Goal: Entertainment & Leisure: Browse casually

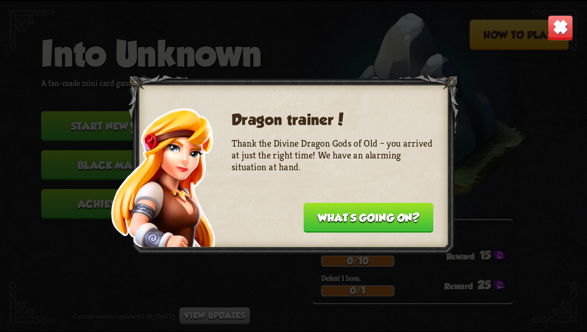
scroll to position [6827, 0]
click at [392, 221] on button "What's going on?" at bounding box center [369, 218] width 130 height 30
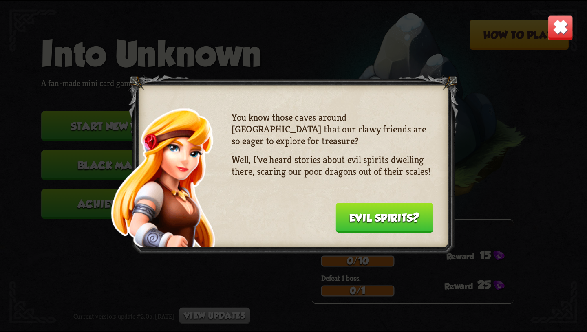
click at [555, 35] on img at bounding box center [560, 28] width 26 height 26
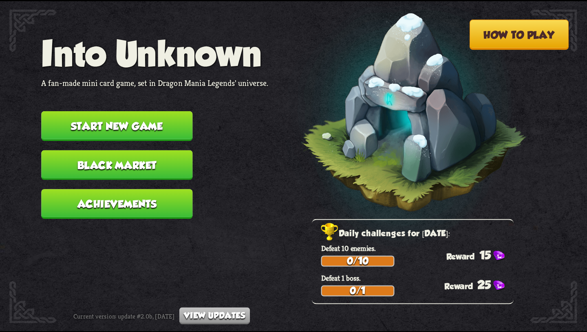
click at [156, 189] on button "Achievements" at bounding box center [116, 204] width 151 height 30
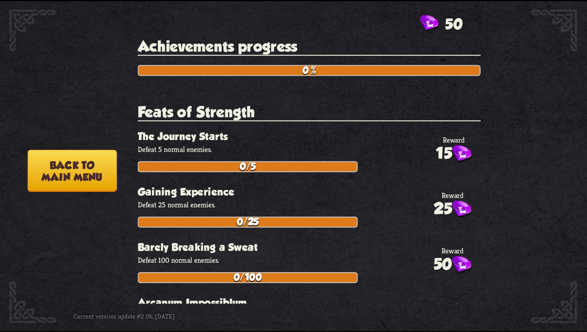
click at [77, 170] on button "Back to main menu" at bounding box center [72, 171] width 89 height 42
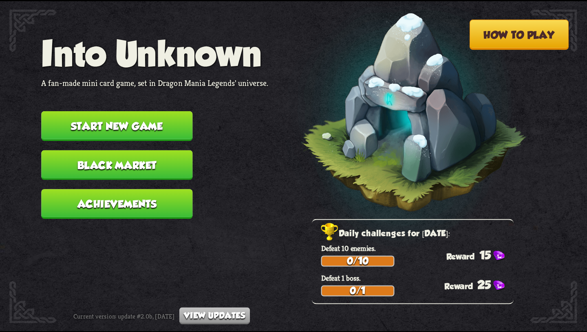
click at [115, 128] on button "Start new game" at bounding box center [116, 126] width 151 height 30
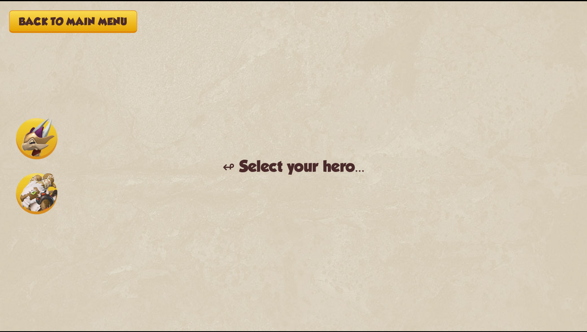
click at [37, 135] on img at bounding box center [36, 138] width 41 height 41
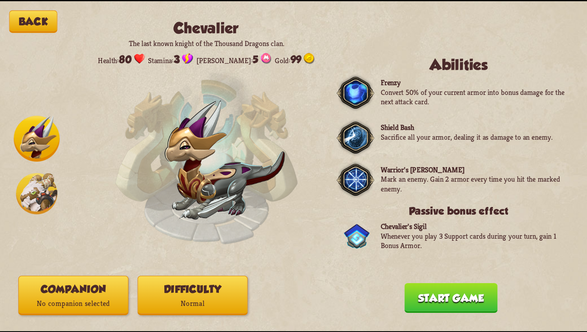
click at [37, 187] on img at bounding box center [36, 193] width 41 height 41
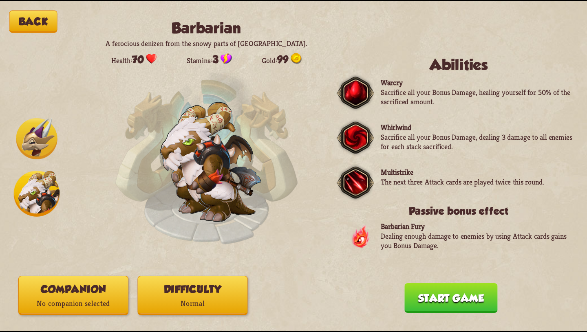
click at [350, 128] on img at bounding box center [355, 138] width 37 height 39
click at [350, 172] on img at bounding box center [355, 182] width 37 height 39
click at [27, 134] on img at bounding box center [36, 138] width 41 height 41
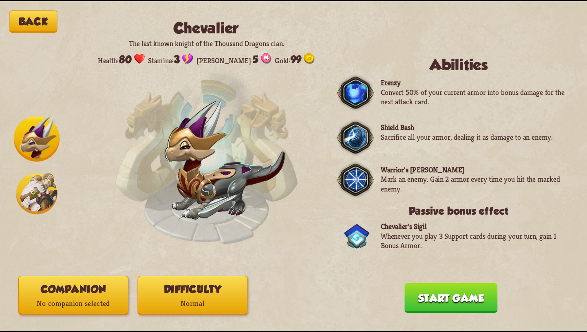
click at [30, 197] on img at bounding box center [36, 193] width 41 height 41
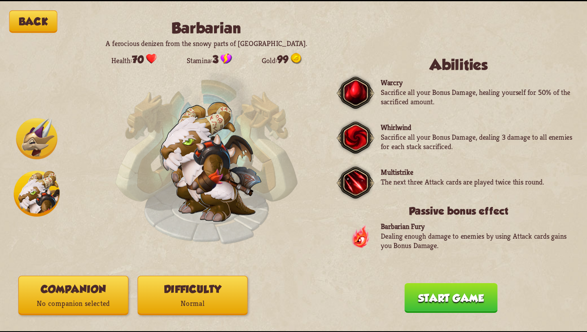
click at [84, 301] on p "No companion selected" at bounding box center [73, 303] width 109 height 15
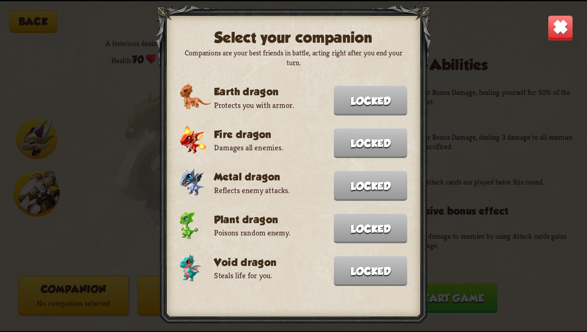
click at [551, 27] on img at bounding box center [560, 28] width 26 height 26
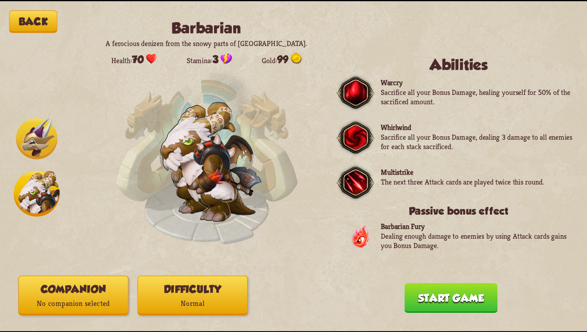
click at [172, 300] on p "Normal" at bounding box center [192, 303] width 109 height 15
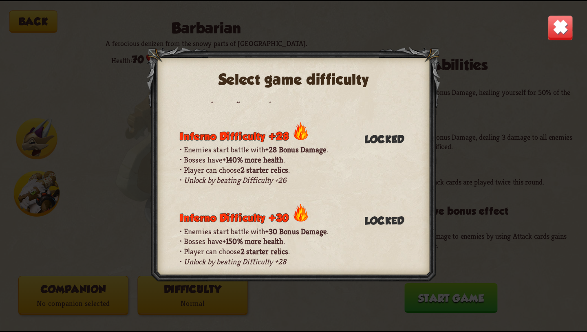
scroll to position [943, 0]
click at [563, 25] on img at bounding box center [560, 28] width 26 height 26
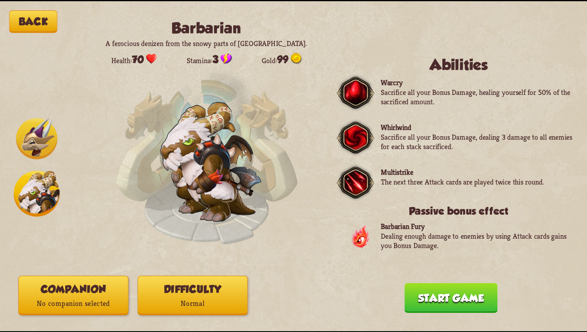
click at [44, 143] on img at bounding box center [36, 138] width 41 height 41
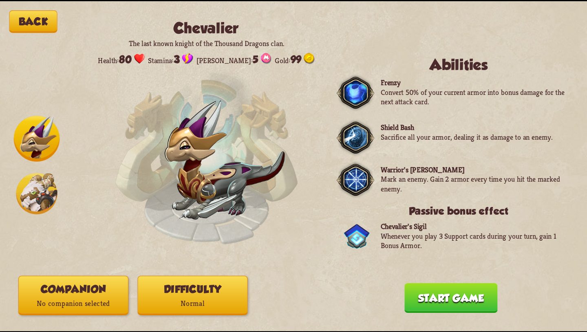
click at [35, 199] on img at bounding box center [36, 193] width 41 height 41
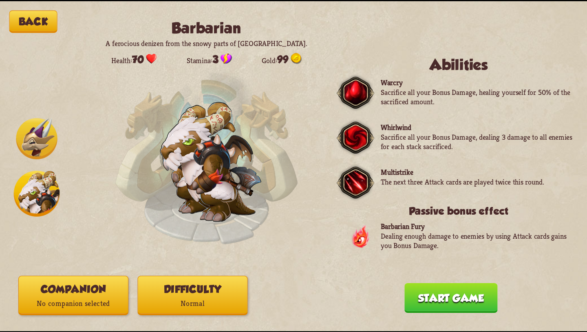
click at [432, 299] on button "Start game" at bounding box center [450, 298] width 93 height 30
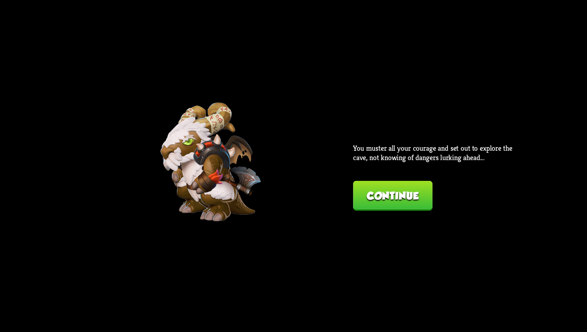
click at [395, 188] on button "Continue" at bounding box center [392, 196] width 79 height 30
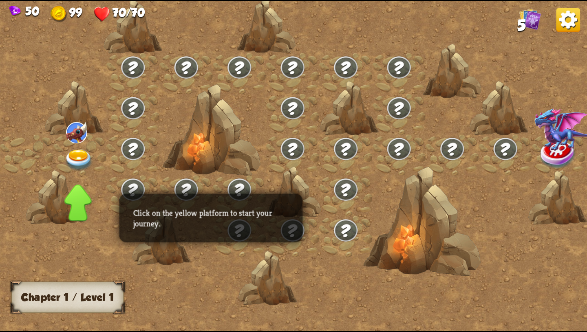
click at [76, 155] on img at bounding box center [78, 161] width 29 height 22
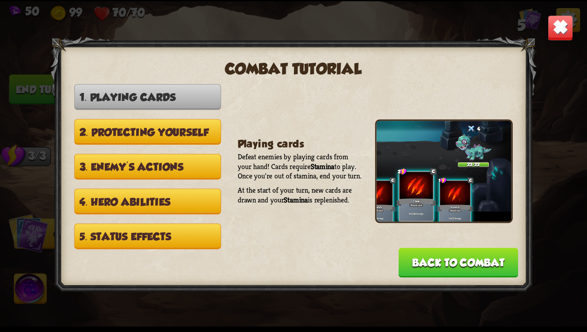
click at [477, 251] on button "Back to combat" at bounding box center [459, 263] width 120 height 30
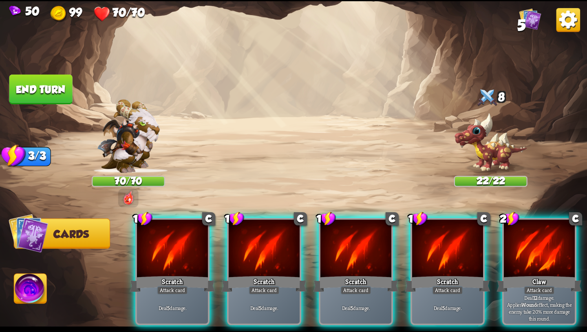
click at [29, 294] on img at bounding box center [30, 290] width 33 height 33
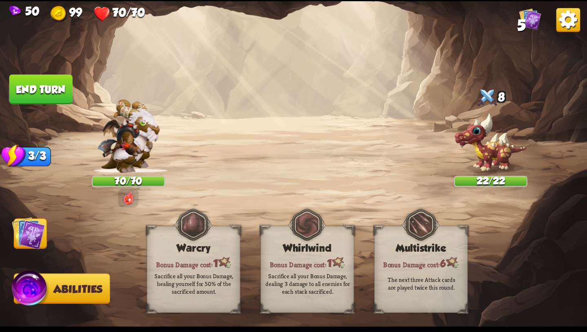
click at [205, 286] on div "Sacrifice all your Bonus Damage, healing yourself for 50% of the sacrificed amo…" at bounding box center [194, 283] width 84 height 23
click at [33, 239] on img at bounding box center [28, 232] width 33 height 33
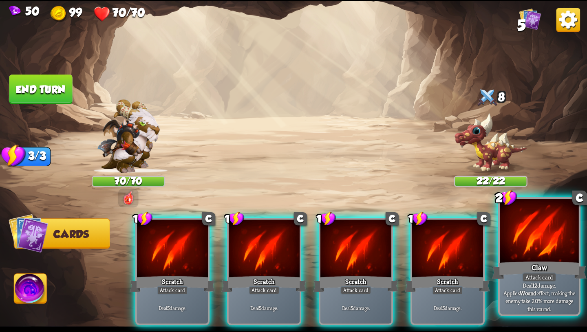
click at [532, 286] on p "Deal 12 damage. Applies Wound effect, making the enemy take 20% more damage thi…" at bounding box center [539, 296] width 75 height 31
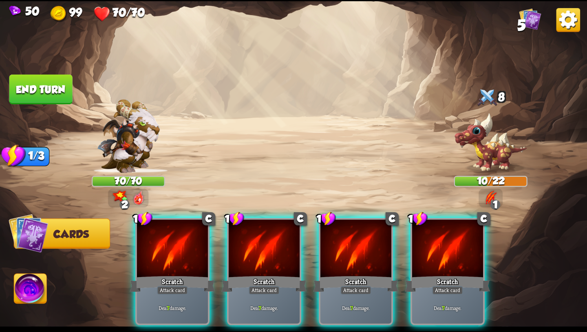
click at [24, 298] on img at bounding box center [30, 290] width 33 height 33
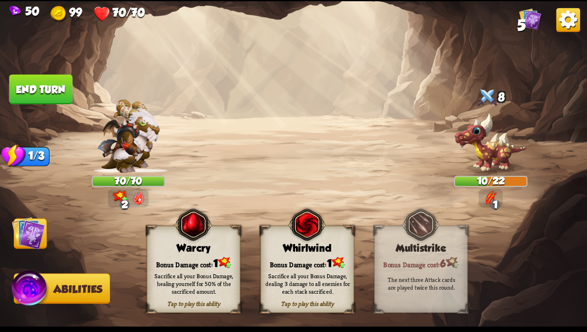
click at [324, 296] on div "Sacrifice all your Bonus Damage, dealing 3 damage to all enemies for each stack…" at bounding box center [308, 283] width 94 height 37
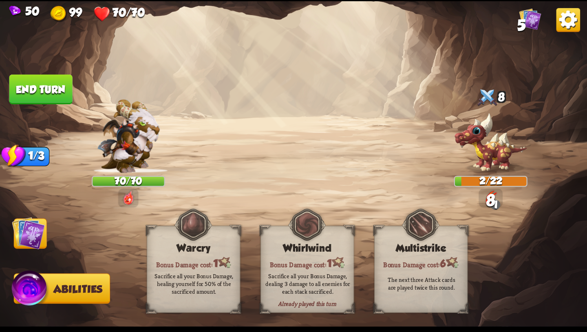
click at [324, 296] on div "Sacrifice all your Bonus Damage, dealing 3 damage to all enemies for each stack…" at bounding box center [308, 283] width 94 height 37
click at [31, 231] on img at bounding box center [28, 232] width 33 height 33
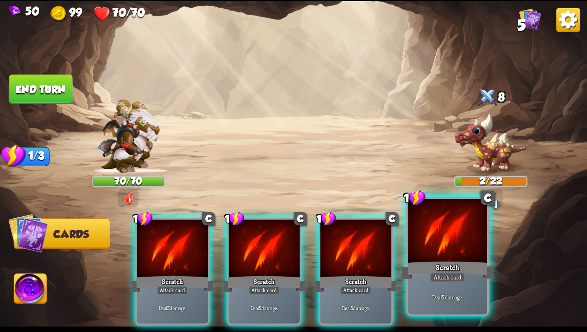
click at [436, 272] on div "Scratch" at bounding box center [447, 270] width 95 height 21
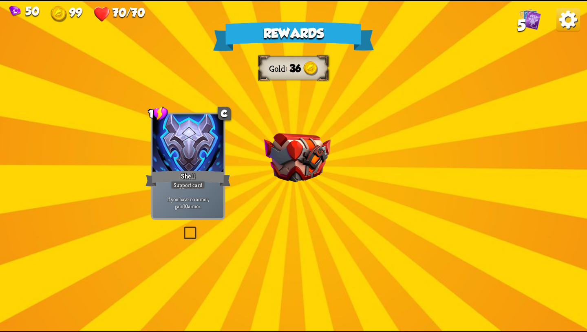
click at [323, 174] on img at bounding box center [297, 157] width 66 height 49
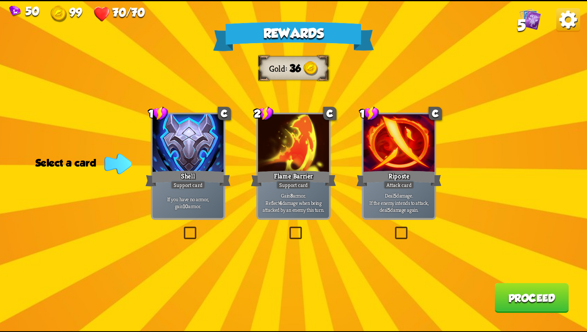
click at [302, 191] on div "Gain 8 armor. Reflect 4 damage when being attacked by an enemy this turn." at bounding box center [293, 202] width 71 height 31
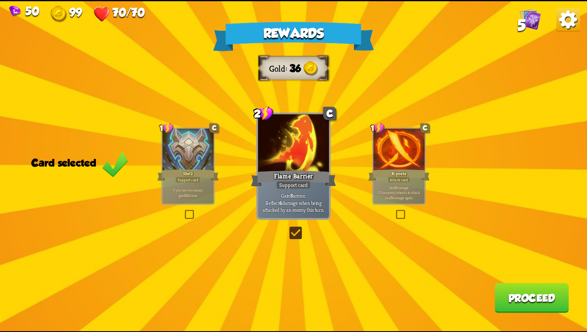
click at [182, 189] on p "If you have no armor, gain 10 armor." at bounding box center [188, 192] width 48 height 10
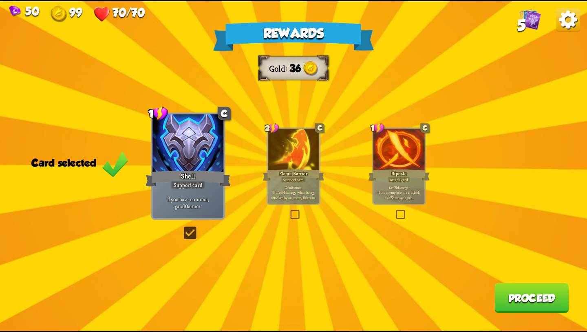
click at [238, 260] on div "Rewards Gold 36 Card selected 1 C Shell Support card If you have no armor, gain…" at bounding box center [293, 166] width 587 height 330
click at [379, 186] on p "Deal 5 damage. If the enemy intends to attack, deal 5 damage again." at bounding box center [398, 192] width 48 height 15
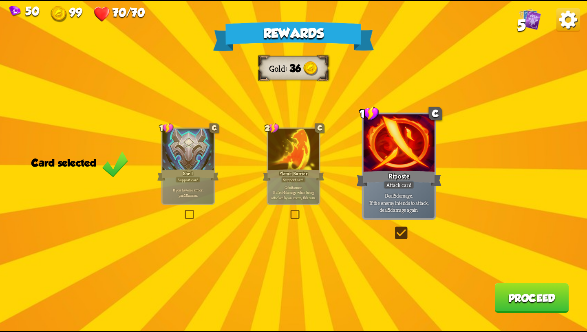
click at [522, 305] on button "Proceed" at bounding box center [531, 298] width 74 height 30
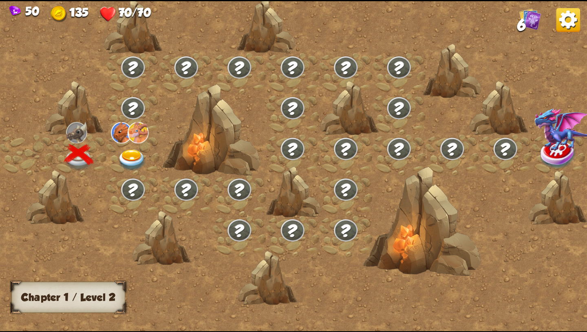
click at [130, 153] on img at bounding box center [131, 161] width 29 height 22
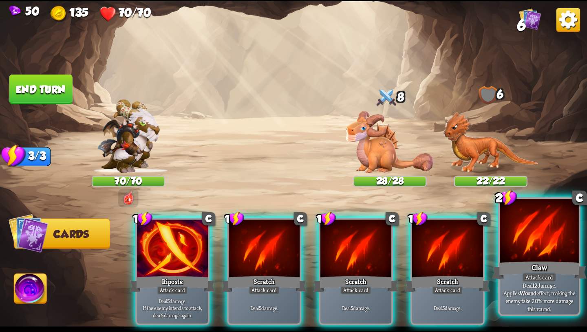
click at [517, 285] on div "Deal 12 damage. Applies Wound effect, making the enemy take 20% more damage thi…" at bounding box center [539, 297] width 79 height 34
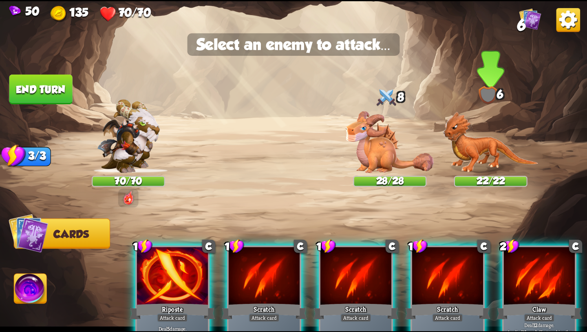
click at [462, 135] on img at bounding box center [490, 142] width 95 height 62
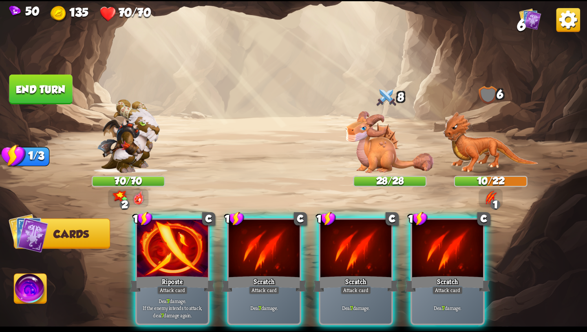
click at [16, 288] on img at bounding box center [30, 290] width 33 height 33
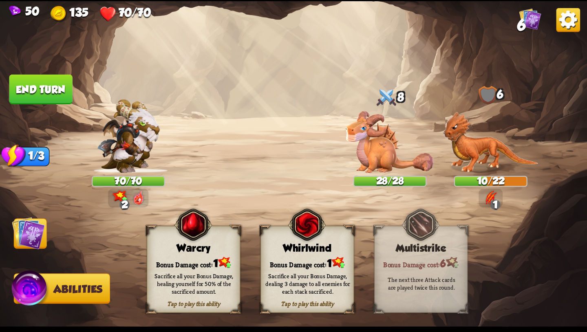
click at [297, 277] on div "Sacrifice all your Bonus Damage, dealing 3 damage to all enemies for each stack…" at bounding box center [307, 283] width 84 height 23
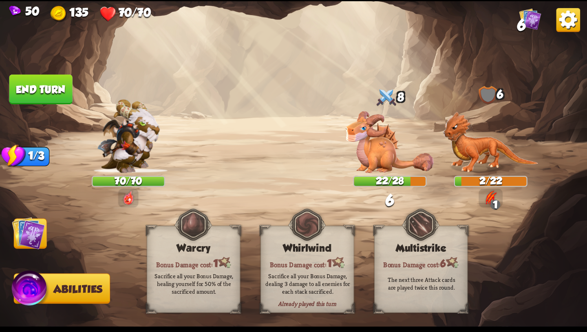
click at [49, 229] on img at bounding box center [293, 166] width 587 height 330
click at [42, 236] on img at bounding box center [28, 232] width 33 height 33
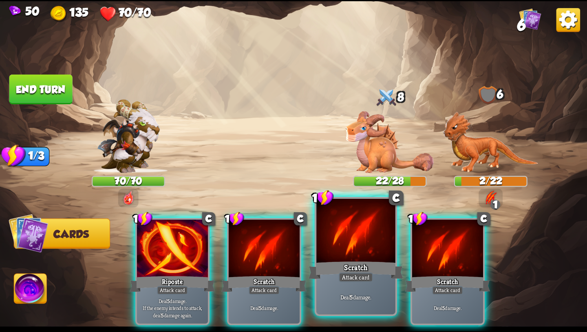
click at [363, 272] on div "Scratch" at bounding box center [355, 270] width 95 height 21
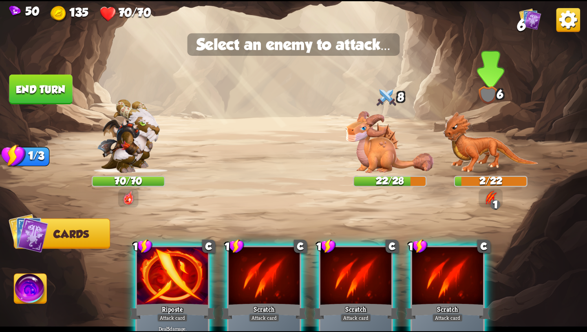
click at [493, 159] on img at bounding box center [490, 142] width 95 height 62
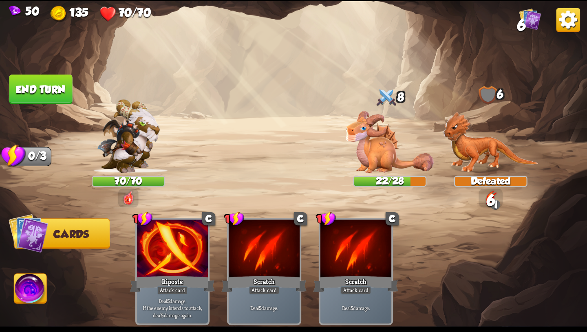
click at [46, 92] on button "End turn" at bounding box center [40, 90] width 63 height 30
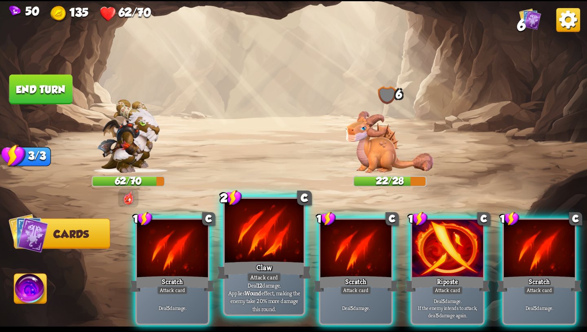
click at [264, 290] on p "Deal 12 damage. Applies Wound effect, making the enemy take 20% more damage thi…" at bounding box center [264, 296] width 75 height 31
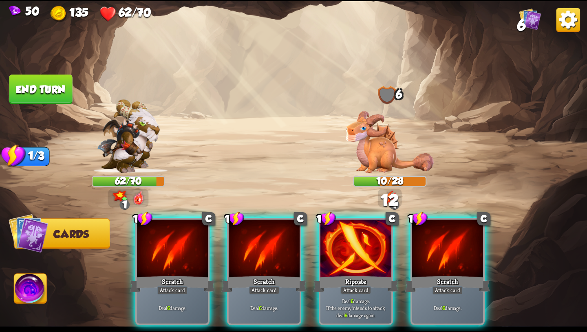
click at [37, 295] on img at bounding box center [30, 290] width 33 height 33
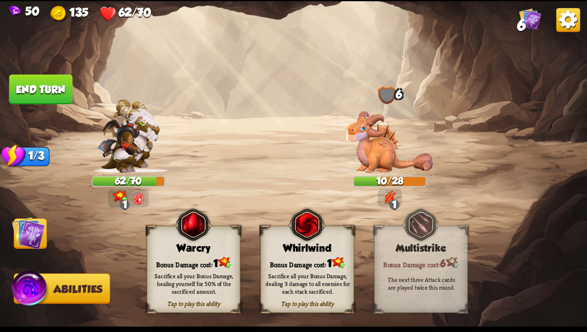
click at [174, 268] on div "Sacrifice all your Bonus Damage, healing yourself for 50% of the sacrificed amo…" at bounding box center [194, 283] width 94 height 37
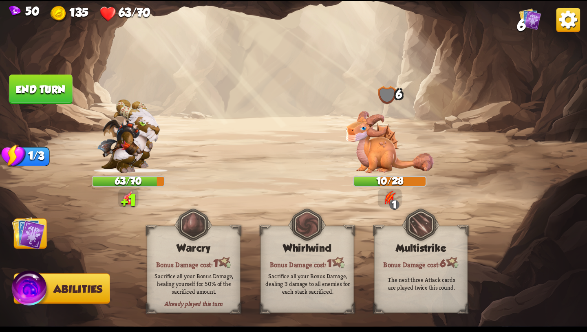
click at [35, 228] on img at bounding box center [28, 232] width 33 height 33
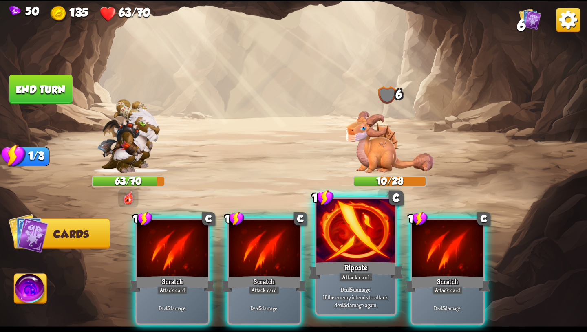
click at [335, 292] on p "Deal 5 damage. If the enemy intends to attack, deal 5 damage again." at bounding box center [355, 296] width 75 height 23
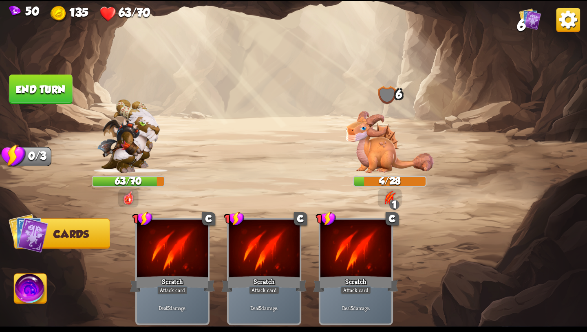
click at [55, 86] on button "End turn" at bounding box center [40, 89] width 63 height 30
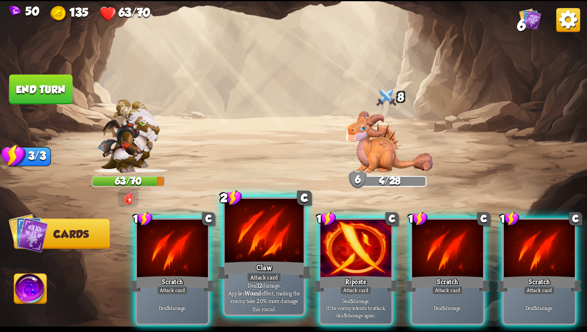
click at [278, 276] on div "Attack card" at bounding box center [264, 278] width 34 height 10
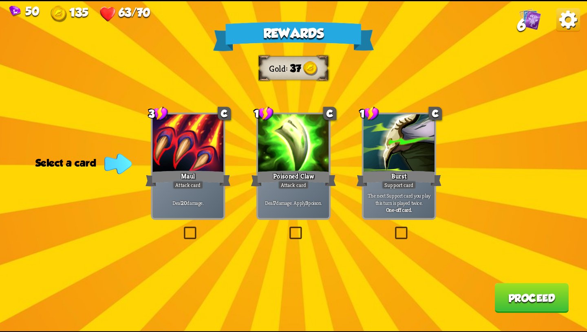
click at [204, 209] on div "Deal 20 damage." at bounding box center [187, 202] width 71 height 31
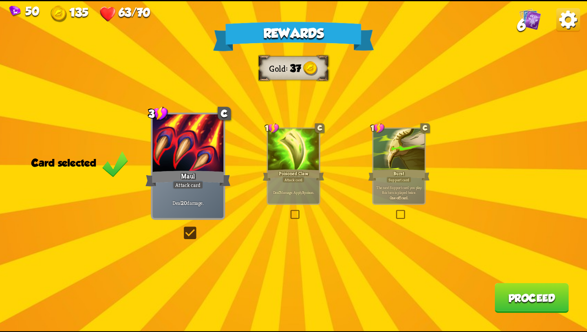
click at [302, 180] on div "Attack card" at bounding box center [293, 179] width 22 height 6
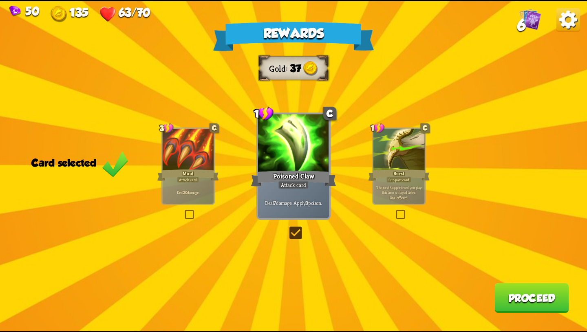
click at [391, 183] on div "The next Support card you play this turn is played twice. One-off card." at bounding box center [398, 192] width 51 height 22
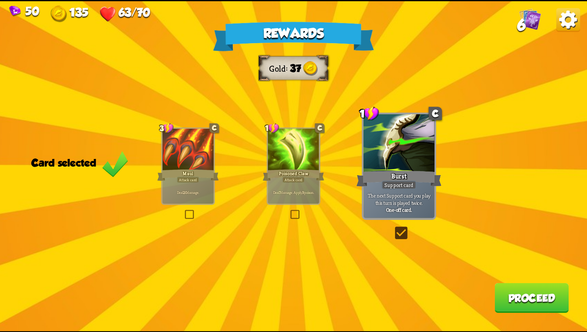
click at [302, 156] on div at bounding box center [293, 149] width 51 height 43
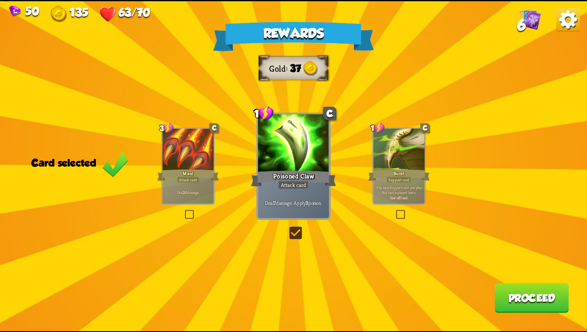
click at [514, 298] on button "Proceed" at bounding box center [531, 298] width 74 height 30
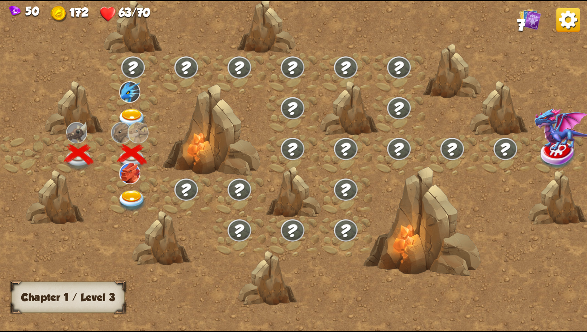
click at [132, 117] on img at bounding box center [131, 120] width 29 height 22
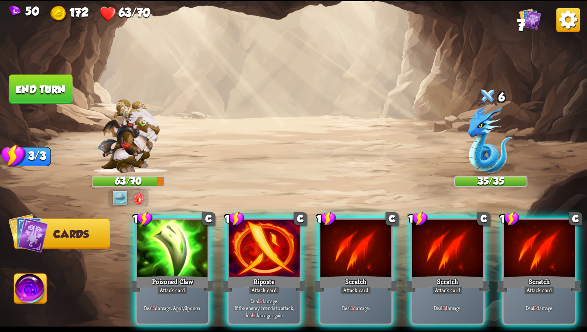
click at [119, 196] on img at bounding box center [120, 197] width 15 height 15
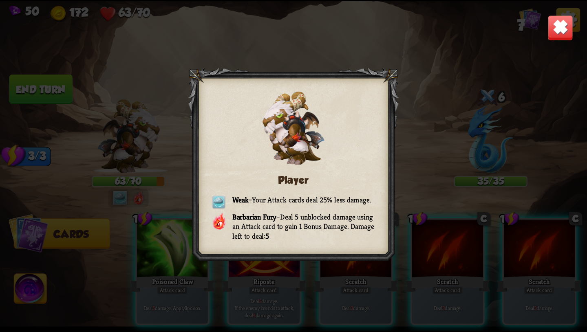
click at [548, 35] on img at bounding box center [560, 28] width 26 height 26
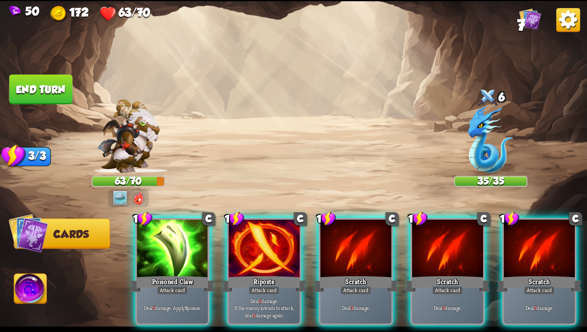
click at [44, 82] on button "End turn" at bounding box center [40, 90] width 63 height 30
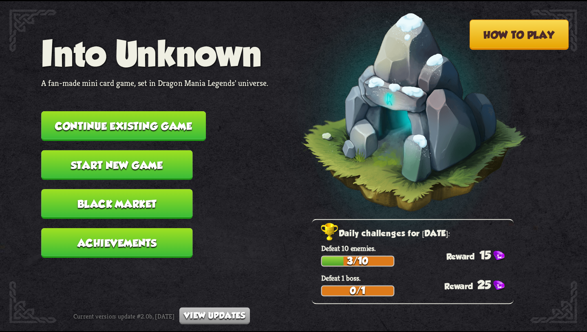
scroll to position [6827, 0]
click at [172, 150] on button "Start new game" at bounding box center [116, 165] width 151 height 30
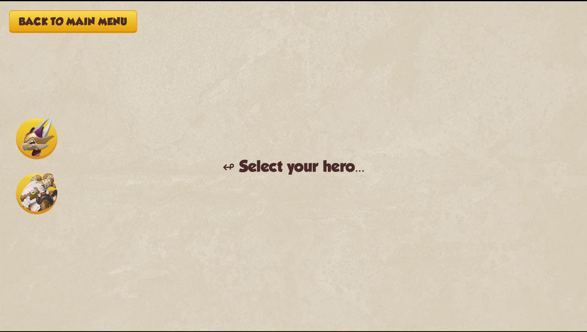
click at [46, 146] on img at bounding box center [36, 138] width 41 height 41
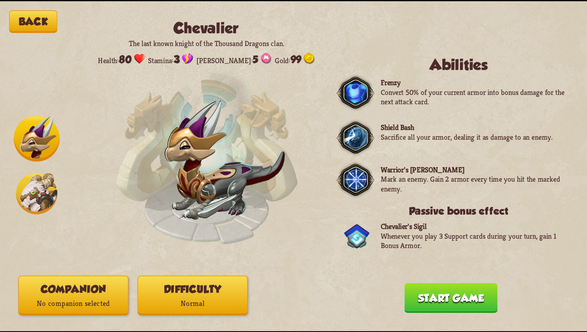
click at [38, 191] on img at bounding box center [36, 193] width 41 height 41
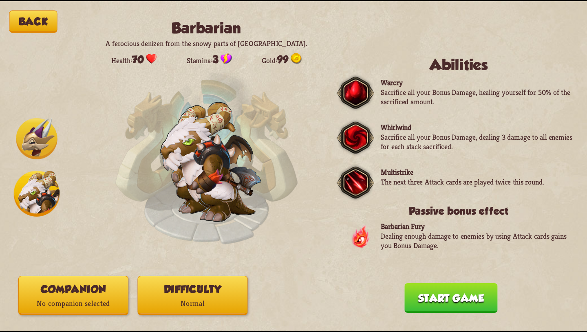
click at [35, 148] on img at bounding box center [36, 138] width 41 height 41
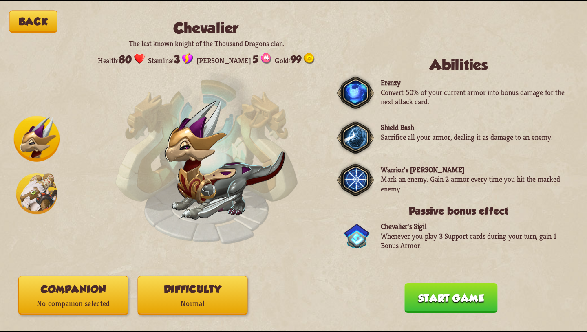
click at [36, 185] on img at bounding box center [36, 193] width 41 height 41
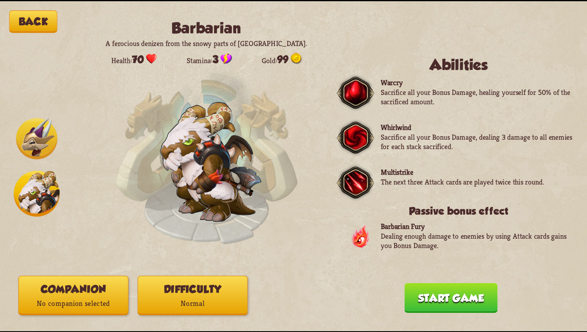
click at [455, 304] on button "Start game" at bounding box center [450, 298] width 93 height 30
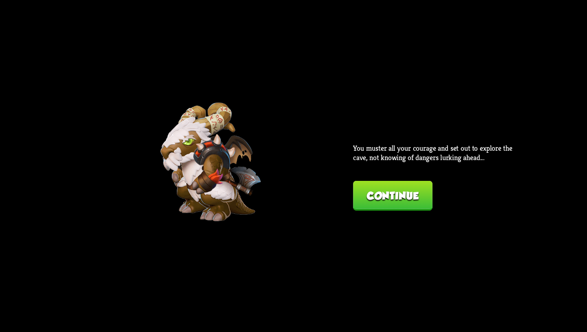
click at [405, 196] on button "Continue" at bounding box center [392, 196] width 79 height 30
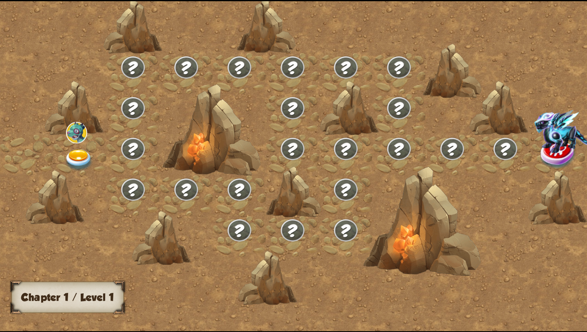
click at [540, 151] on img at bounding box center [558, 154] width 37 height 30
click at [540, 153] on img at bounding box center [558, 154] width 37 height 30
click at [83, 159] on img at bounding box center [78, 161] width 29 height 22
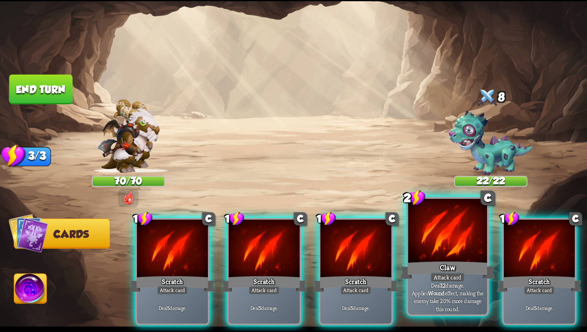
click at [456, 254] on div at bounding box center [447, 231] width 79 height 66
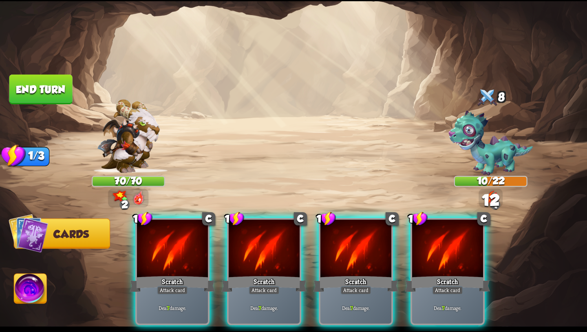
click at [40, 288] on img at bounding box center [30, 290] width 33 height 33
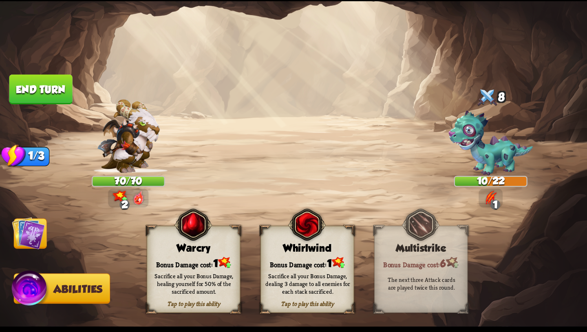
click at [326, 284] on div "Sacrifice all your Bonus Damage, dealing 3 damage to all enemies for each stack…" at bounding box center [307, 283] width 84 height 23
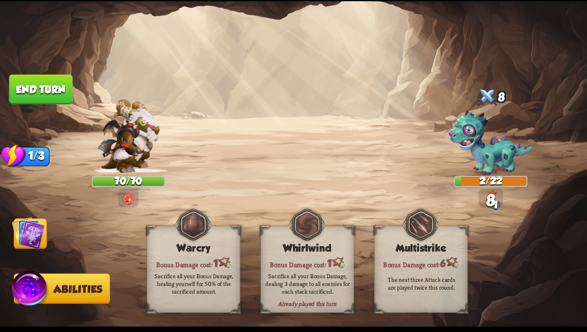
click at [33, 236] on img at bounding box center [28, 232] width 33 height 33
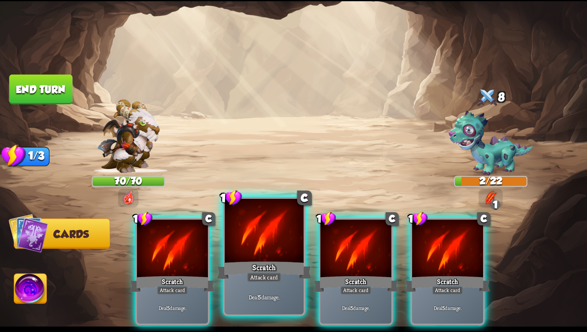
click at [285, 246] on div at bounding box center [264, 231] width 79 height 66
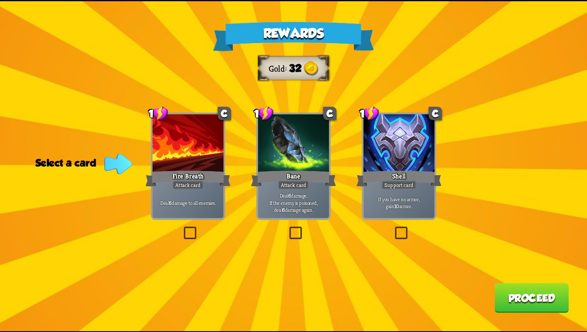
click at [197, 197] on div "Deal 6 damage to all enemies." at bounding box center [187, 202] width 71 height 31
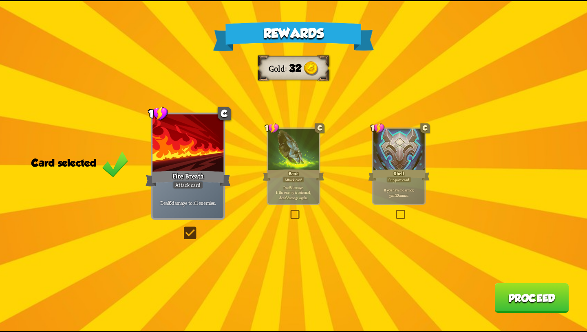
click at [300, 200] on div "Deal 6 damage. If the enemy is poisoned, deal 6 damage again." at bounding box center [293, 192] width 51 height 22
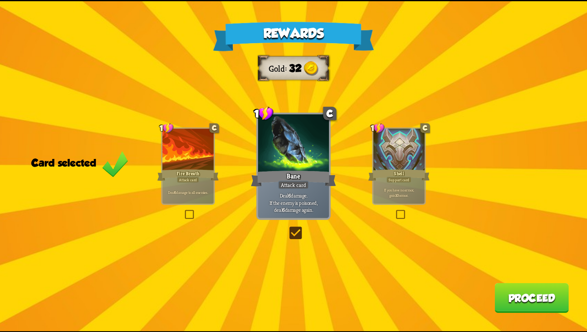
click at [158, 198] on div "Rewards Gold 32 Card selected 1 C Fire Breath Attack card Deal 6 damage to all …" at bounding box center [293, 166] width 587 height 330
click at [181, 198] on div "Deal 6 damage to all enemies." at bounding box center [187, 192] width 51 height 22
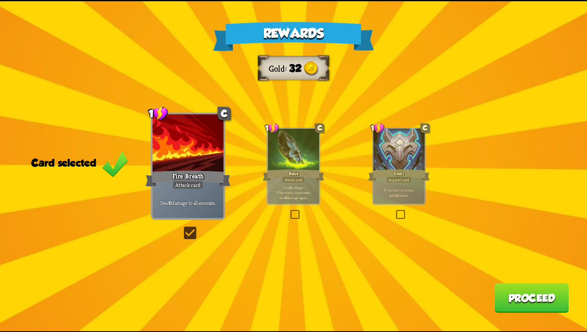
click at [289, 167] on div at bounding box center [293, 149] width 51 height 43
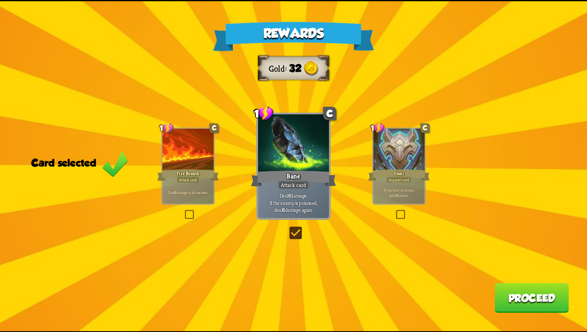
click at [508, 291] on button "Proceed" at bounding box center [531, 298] width 74 height 30
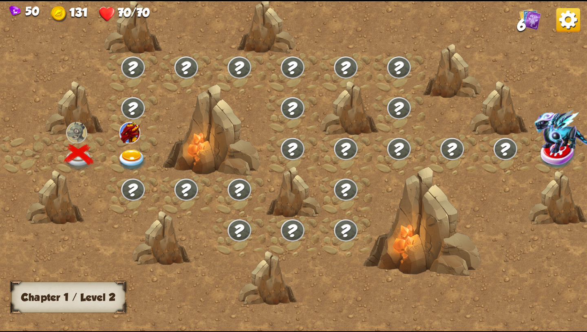
click at [132, 147] on div at bounding box center [132, 154] width 53 height 41
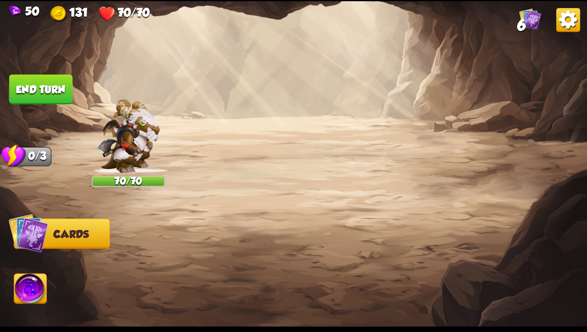
click at [132, 153] on img at bounding box center [128, 136] width 63 height 74
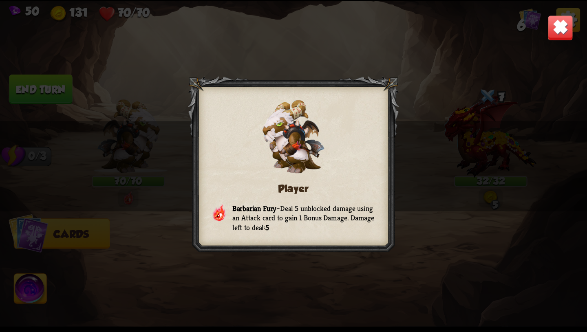
click at [552, 31] on img at bounding box center [560, 28] width 26 height 26
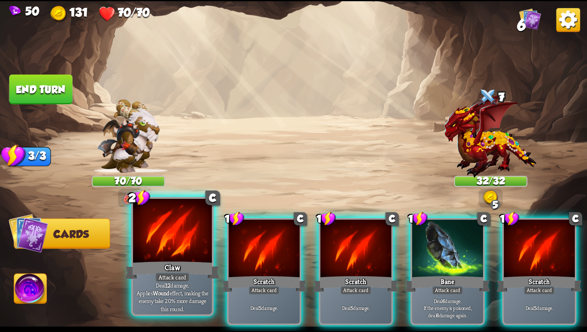
click at [178, 249] on div at bounding box center [172, 231] width 79 height 66
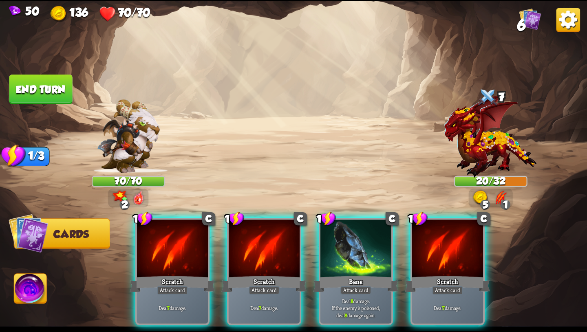
click at [23, 290] on img at bounding box center [30, 290] width 33 height 33
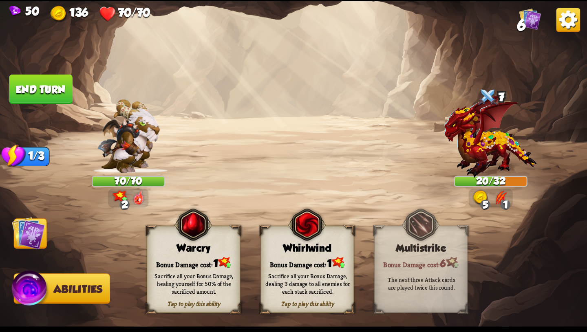
click at [294, 287] on div "Sacrifice all your Bonus Damage, dealing 3 damage to all enemies for each stack…" at bounding box center [307, 283] width 84 height 23
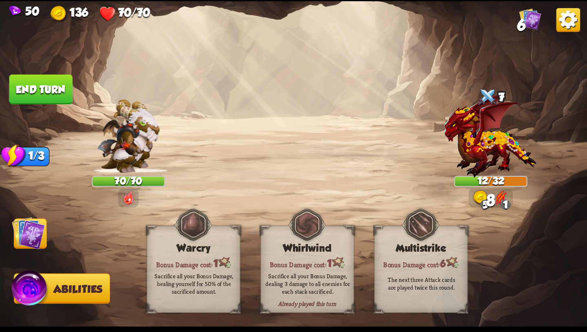
click at [26, 235] on img at bounding box center [28, 232] width 33 height 33
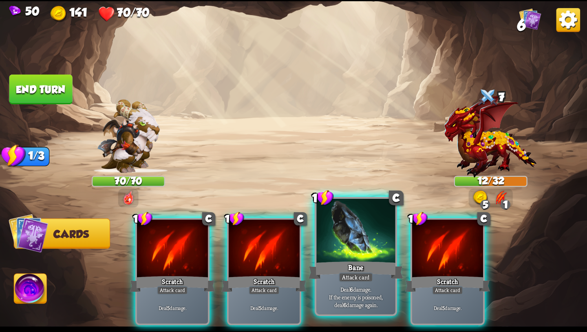
click at [343, 251] on div at bounding box center [355, 231] width 79 height 66
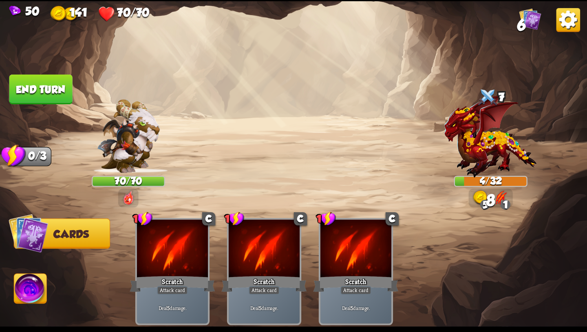
click at [55, 84] on button "End turn" at bounding box center [40, 90] width 63 height 30
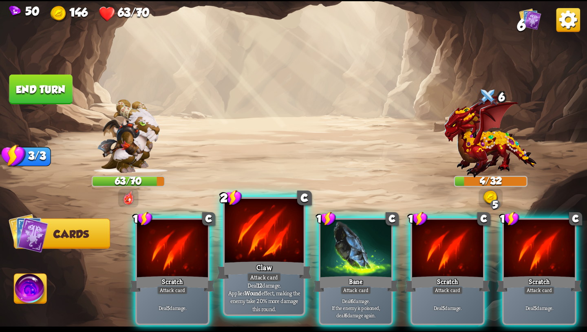
click at [273, 273] on div "Attack card" at bounding box center [264, 278] width 34 height 10
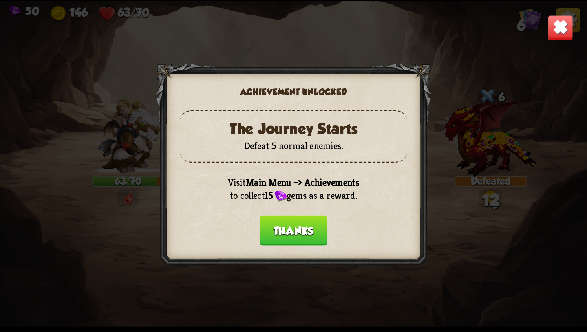
click at [41, 284] on div "50 146 63/70 6 Select an enemy to attack... You don't have enough stamina to pl…" at bounding box center [293, 166] width 587 height 330
click at [304, 231] on button "Thanks" at bounding box center [294, 231] width 68 height 30
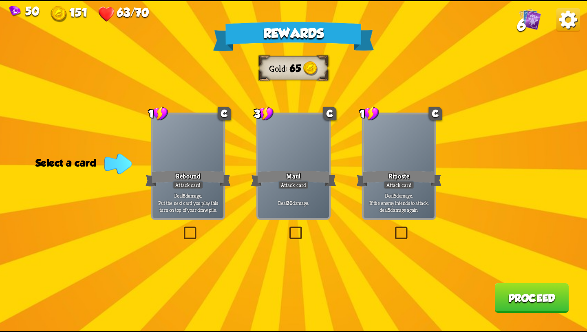
click at [181, 189] on div "Deal 8 damage. Put the next card you play this turn on top of your draw pile." at bounding box center [187, 202] width 71 height 31
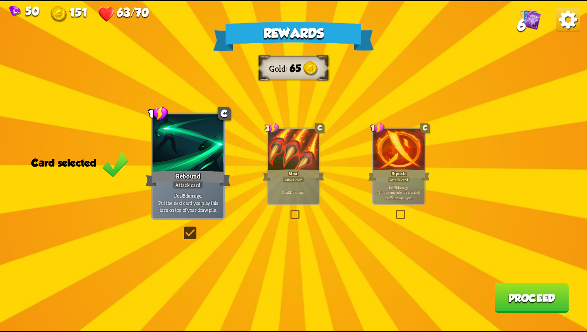
click at [299, 168] on div "Maul" at bounding box center [294, 175] width 62 height 14
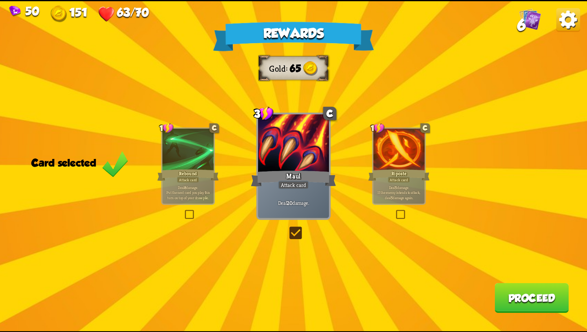
click at [393, 179] on div "Attack card" at bounding box center [399, 179] width 22 height 6
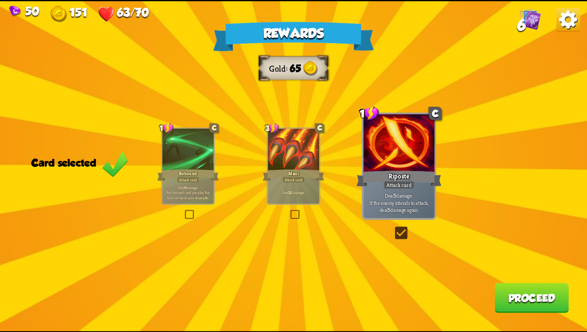
click at [177, 179] on div "Attack card" at bounding box center [188, 179] width 22 height 6
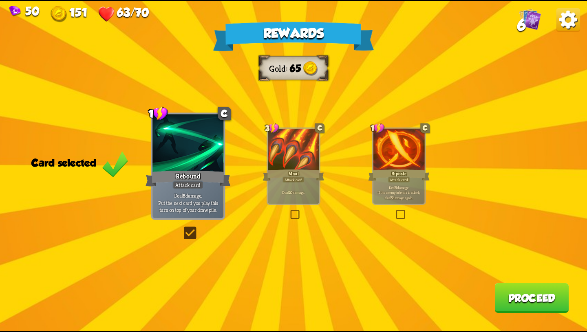
click at [517, 302] on button "Proceed" at bounding box center [531, 298] width 74 height 30
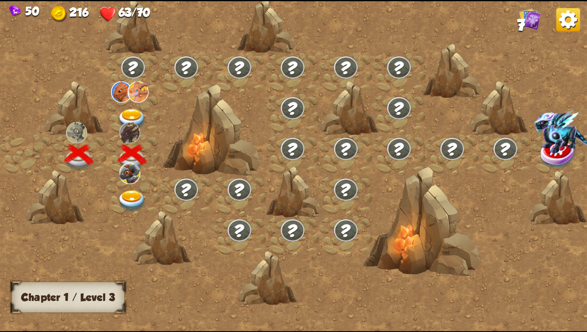
click at [130, 199] on img at bounding box center [131, 201] width 29 height 22
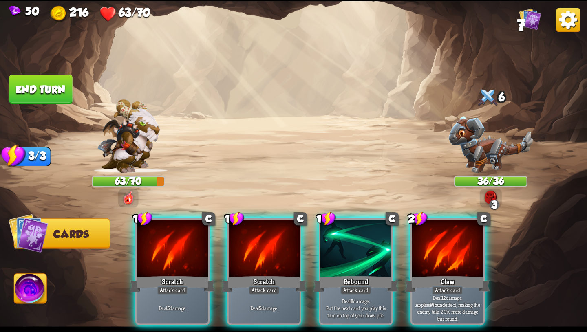
click at [129, 196] on div "Player turn" at bounding box center [293, 166] width 587 height 90
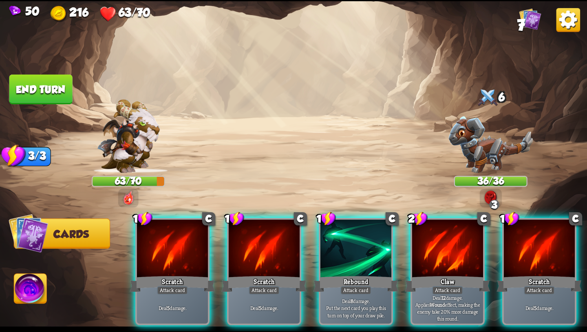
click at [129, 196] on div "Select an enemy to attack... You don't have enough stamina to play that card...…" at bounding box center [293, 166] width 587 height 330
click at [127, 199] on img at bounding box center [128, 197] width 11 height 15
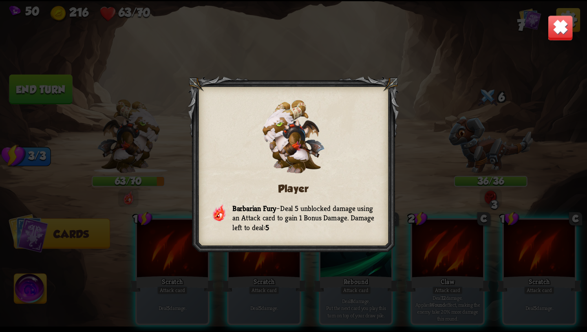
click at [553, 35] on img at bounding box center [560, 28] width 26 height 26
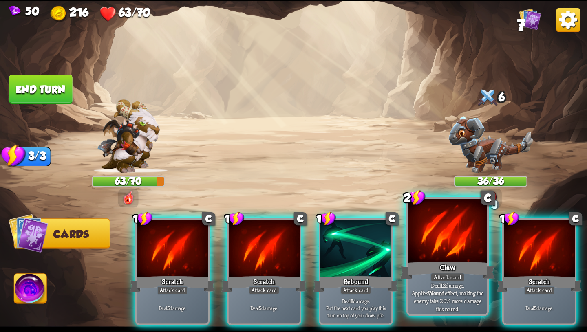
click at [444, 260] on div "Claw" at bounding box center [447, 270] width 95 height 21
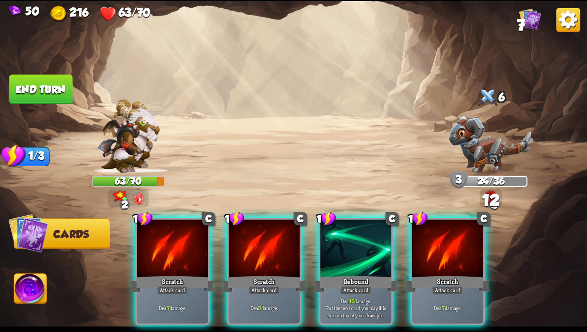
click at [29, 295] on img at bounding box center [30, 290] width 33 height 33
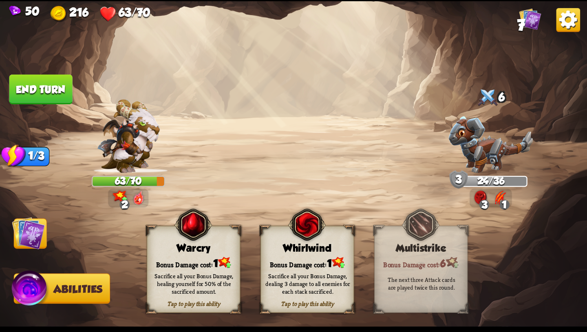
click at [313, 271] on div "Sacrifice all your Bonus Damage, dealing 3 damage to all enemies for each stack…" at bounding box center [308, 283] width 94 height 37
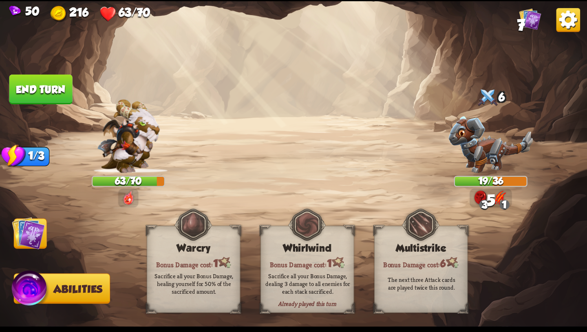
click at [35, 244] on img at bounding box center [28, 232] width 33 height 33
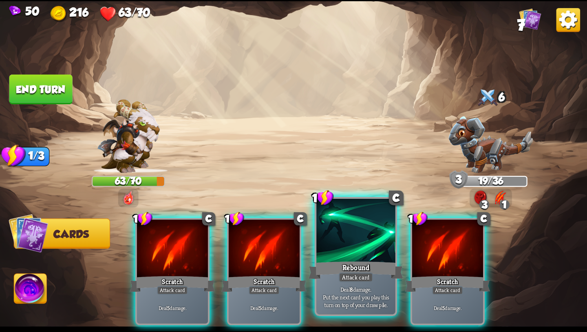
click at [364, 263] on div "Rebound" at bounding box center [355, 270] width 95 height 21
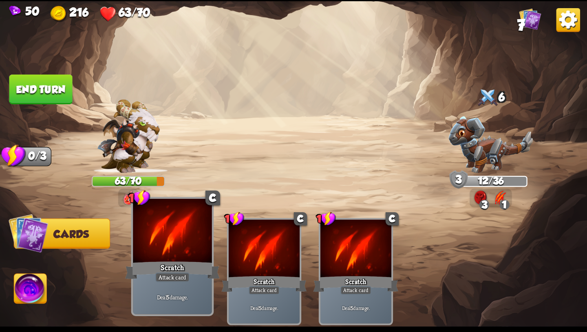
click at [156, 227] on div at bounding box center [172, 231] width 79 height 66
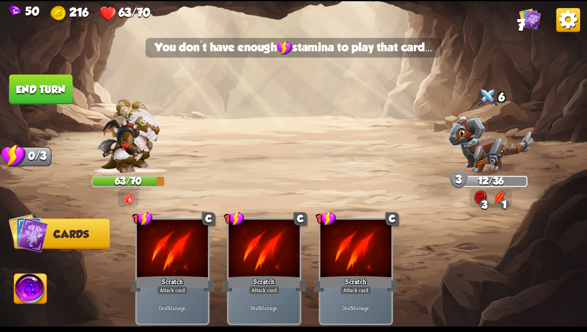
click at [58, 88] on button "End turn" at bounding box center [40, 90] width 63 height 30
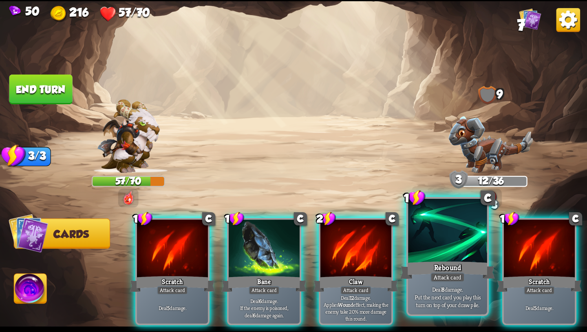
click at [445, 262] on div "Rebound" at bounding box center [447, 270] width 95 height 21
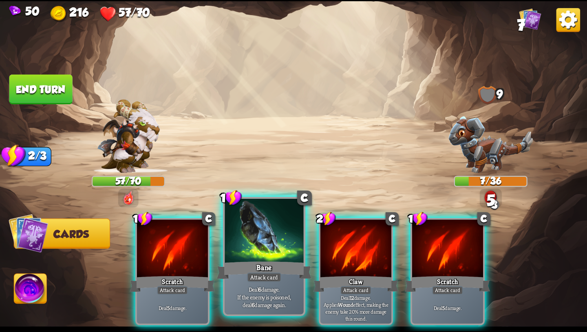
click at [269, 262] on div "Bane" at bounding box center [264, 270] width 95 height 21
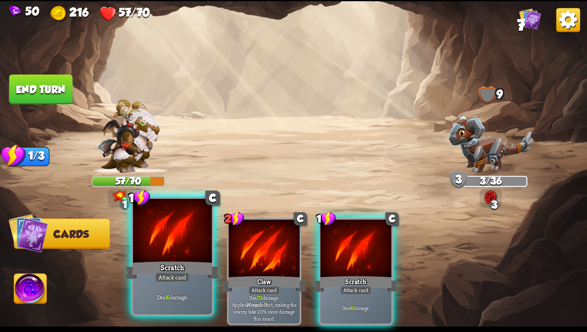
click at [192, 258] on div at bounding box center [172, 231] width 79 height 66
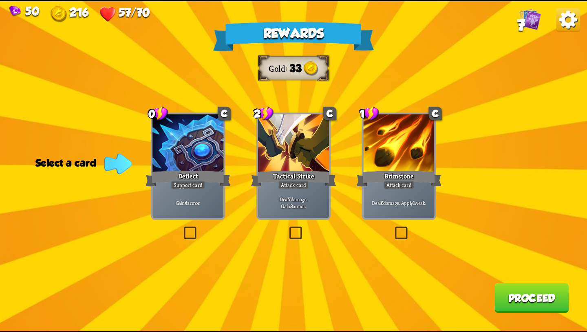
click at [197, 192] on div "Gain 4 armor." at bounding box center [187, 202] width 71 height 31
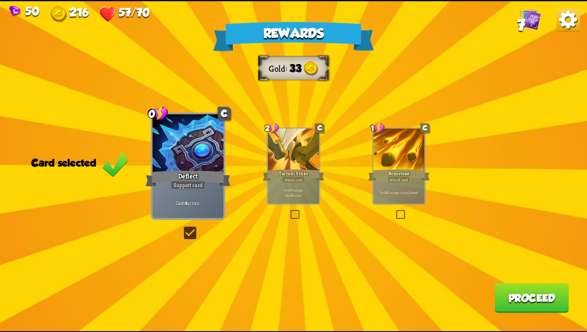
click at [306, 177] on div "Tactical Strike" at bounding box center [294, 175] width 62 height 14
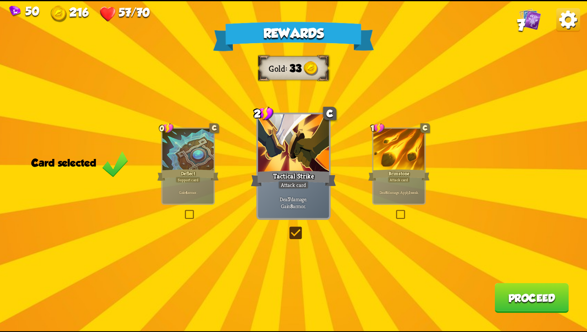
click at [412, 176] on div "Brimstone" at bounding box center [399, 175] width 62 height 14
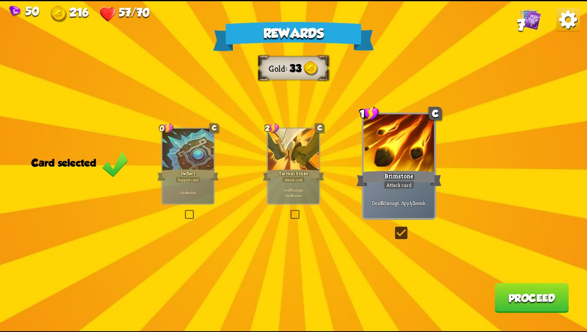
click at [285, 164] on div at bounding box center [293, 149] width 51 height 43
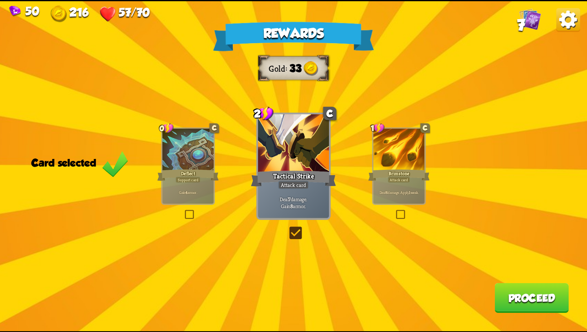
click at [401, 176] on div "Brimstone" at bounding box center [399, 175] width 62 height 14
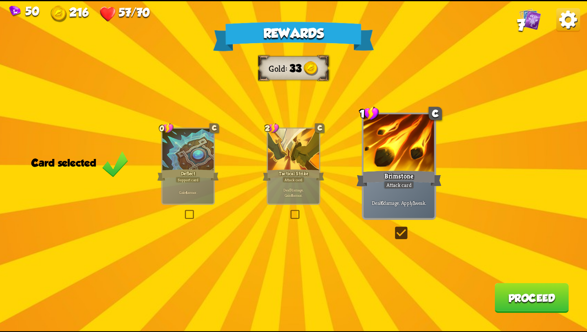
click at [295, 164] on div at bounding box center [293, 149] width 51 height 43
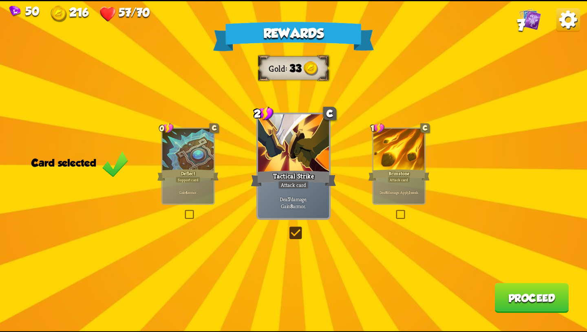
click at [520, 302] on button "Proceed" at bounding box center [531, 298] width 74 height 30
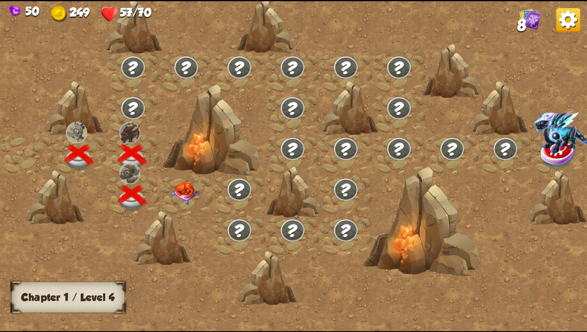
click at [185, 190] on img at bounding box center [185, 192] width 29 height 23
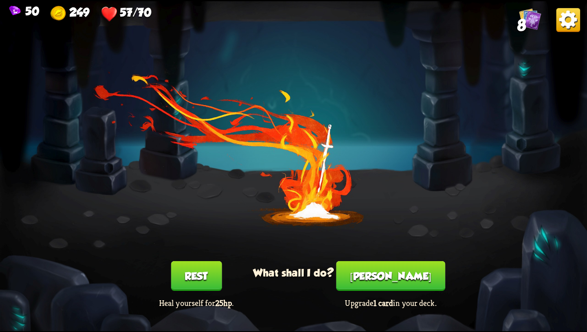
click at [375, 271] on button "Smith" at bounding box center [390, 276] width 109 height 30
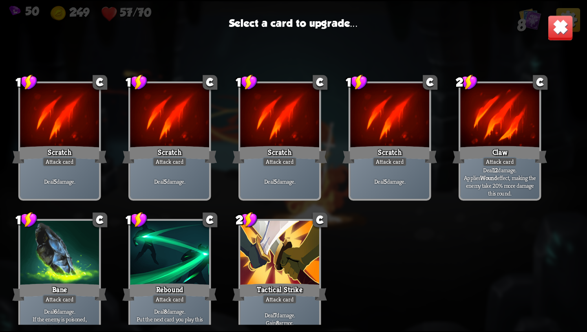
scroll to position [12, 0]
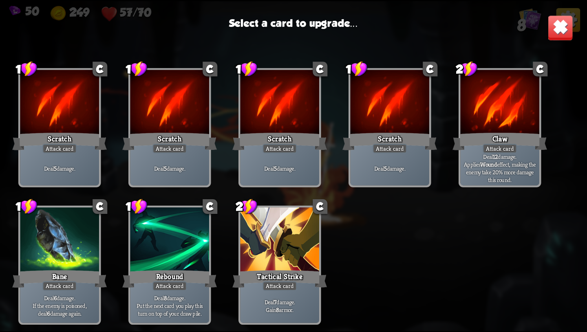
click at [274, 265] on div at bounding box center [279, 240] width 79 height 66
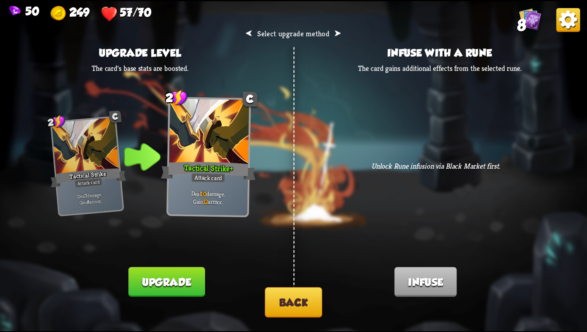
click at [182, 284] on button "Upgrade" at bounding box center [166, 282] width 76 height 30
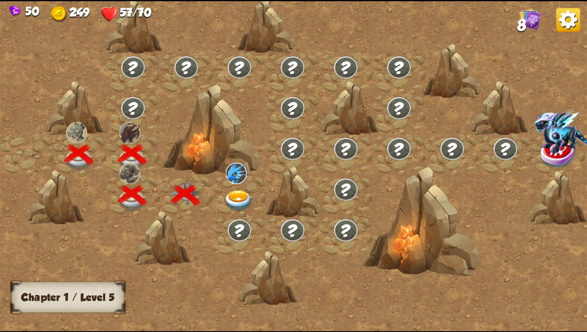
click at [239, 196] on img at bounding box center [238, 201] width 29 height 22
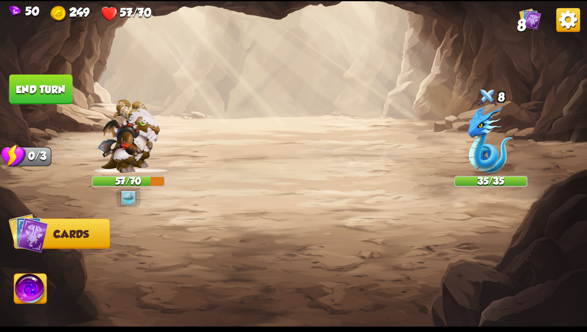
click at [130, 200] on img at bounding box center [128, 197] width 15 height 15
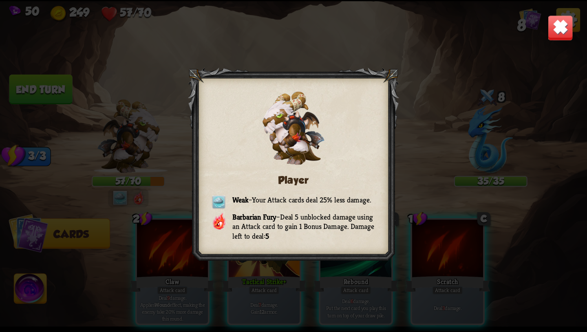
click at [545, 29] on div "Player Weak – Your Attack cards deal 25% less damage. Barbarian Fury – Deal 5 u…" at bounding box center [293, 166] width 587 height 330
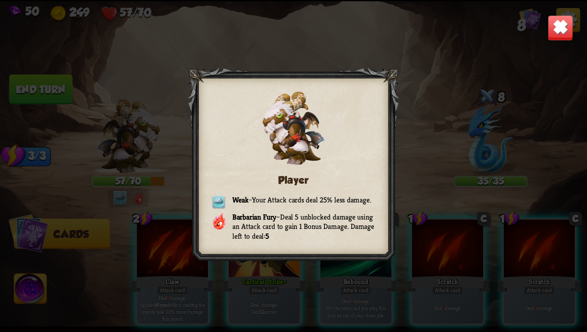
click at [566, 19] on img at bounding box center [560, 28] width 26 height 26
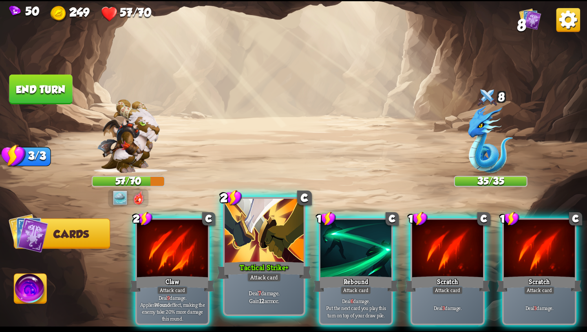
click at [260, 265] on div "Tactical Strike+" at bounding box center [264, 270] width 95 height 21
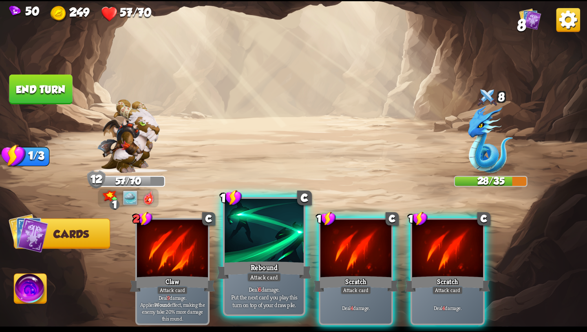
click at [254, 258] on div at bounding box center [264, 231] width 79 height 66
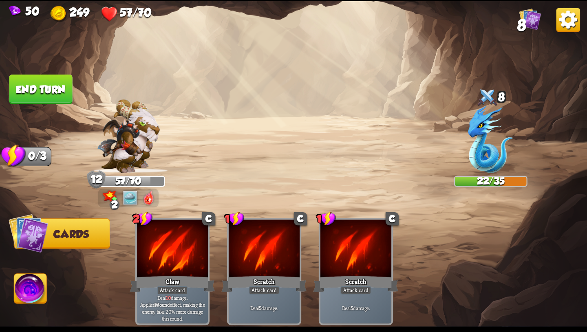
click at [29, 280] on img at bounding box center [30, 290] width 33 height 33
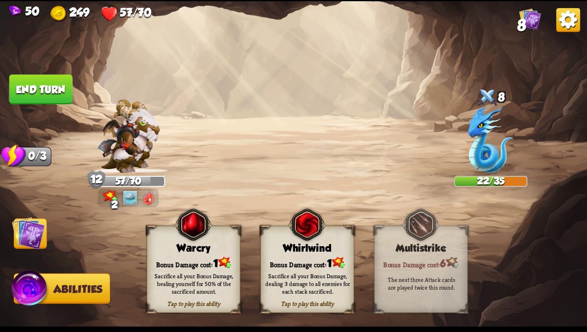
click at [219, 288] on div "Sacrifice all your Bonus Damage, healing yourself for 50% of the sacrificed amo…" at bounding box center [194, 283] width 84 height 23
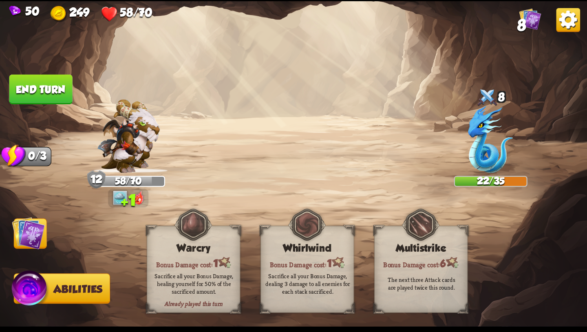
click at [31, 242] on img at bounding box center [28, 232] width 33 height 33
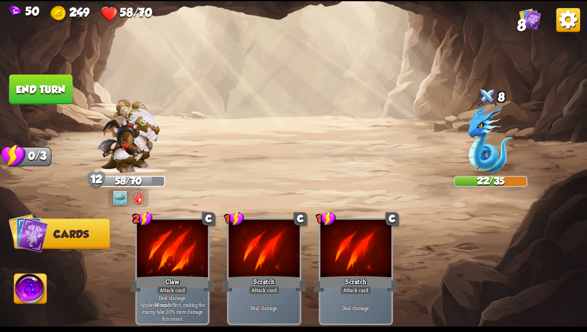
click at [61, 90] on button "End turn" at bounding box center [40, 90] width 63 height 30
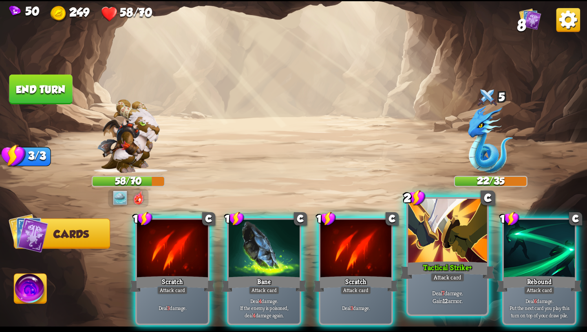
click at [454, 253] on div at bounding box center [447, 231] width 79 height 66
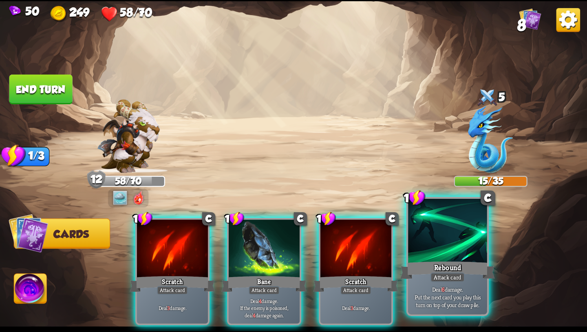
click at [466, 309] on div "Deal 6 damage. Put the next card you play this turn on top of your draw pile." at bounding box center [447, 297] width 79 height 34
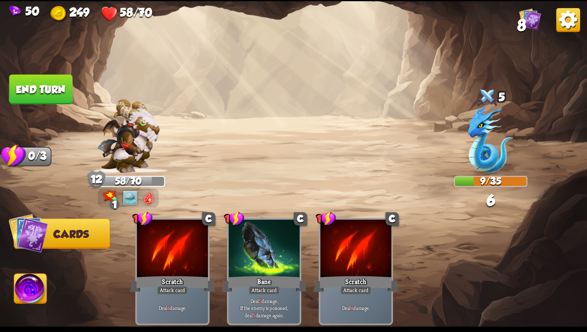
click at [20, 280] on img at bounding box center [30, 290] width 33 height 33
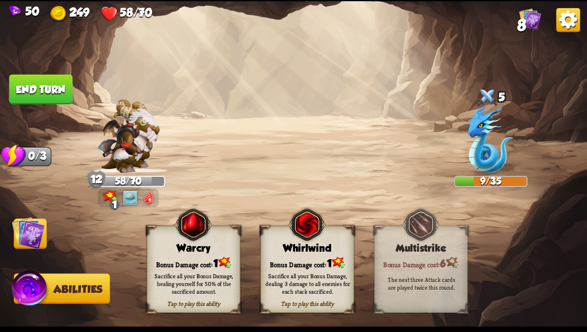
click at [210, 267] on div "Sacrifice all your Bonus Damage, healing yourself for 50% of the sacrificed amo…" at bounding box center [194, 283] width 94 height 37
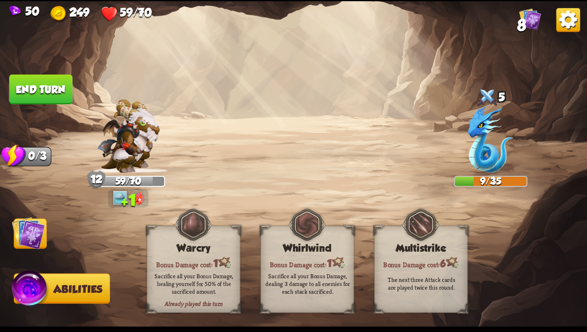
click at [31, 227] on img at bounding box center [28, 232] width 33 height 33
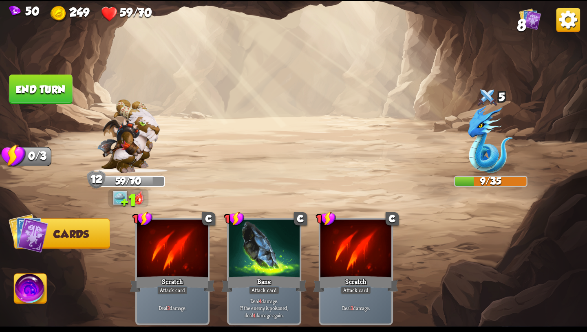
click at [51, 101] on button "End turn" at bounding box center [40, 90] width 63 height 30
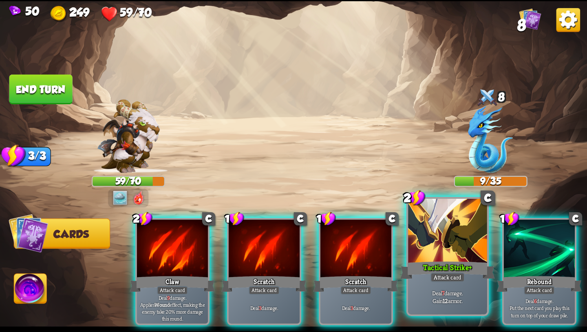
click at [467, 267] on div "Tactical Strike+" at bounding box center [447, 270] width 95 height 21
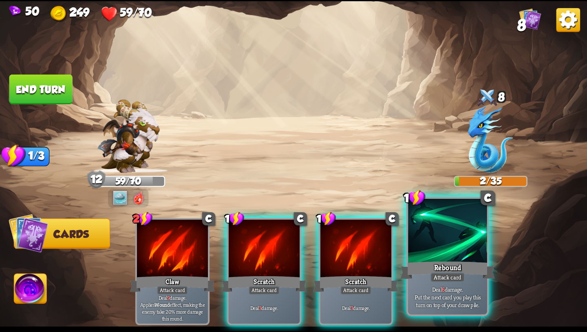
click at [414, 286] on p "Deal 6 damage. Put the next card you play this turn on top of your draw pile." at bounding box center [447, 296] width 75 height 23
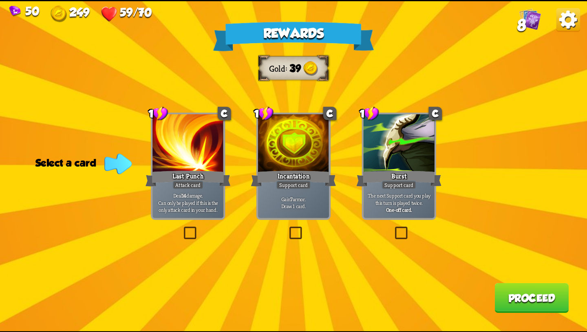
click at [305, 184] on div "Support card" at bounding box center [293, 185] width 35 height 9
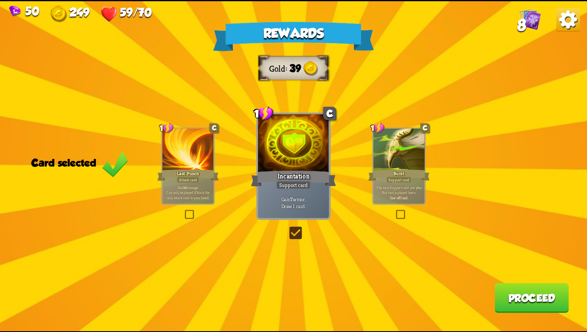
click at [192, 172] on div "Last Punch" at bounding box center [188, 175] width 62 height 14
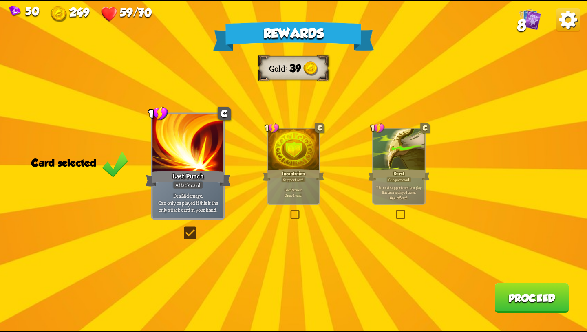
click at [294, 176] on div "Support card" at bounding box center [293, 179] width 25 height 6
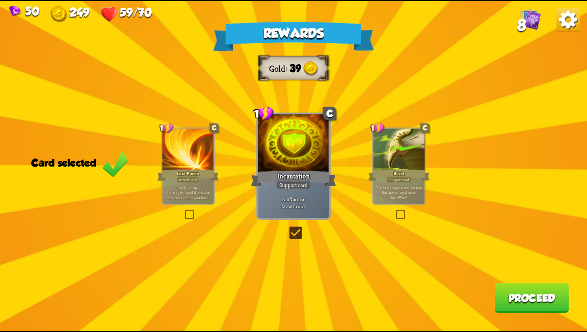
click at [535, 298] on button "Proceed" at bounding box center [531, 298] width 74 height 30
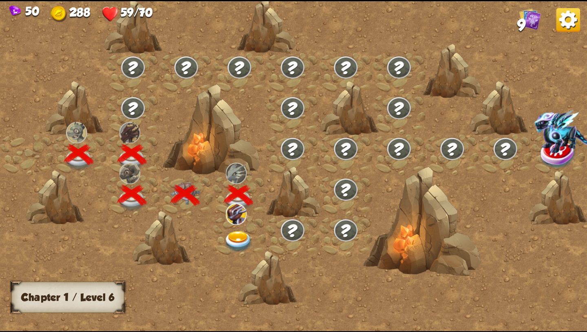
click at [236, 232] on img at bounding box center [238, 242] width 29 height 22
